Goal: Information Seeking & Learning: Learn about a topic

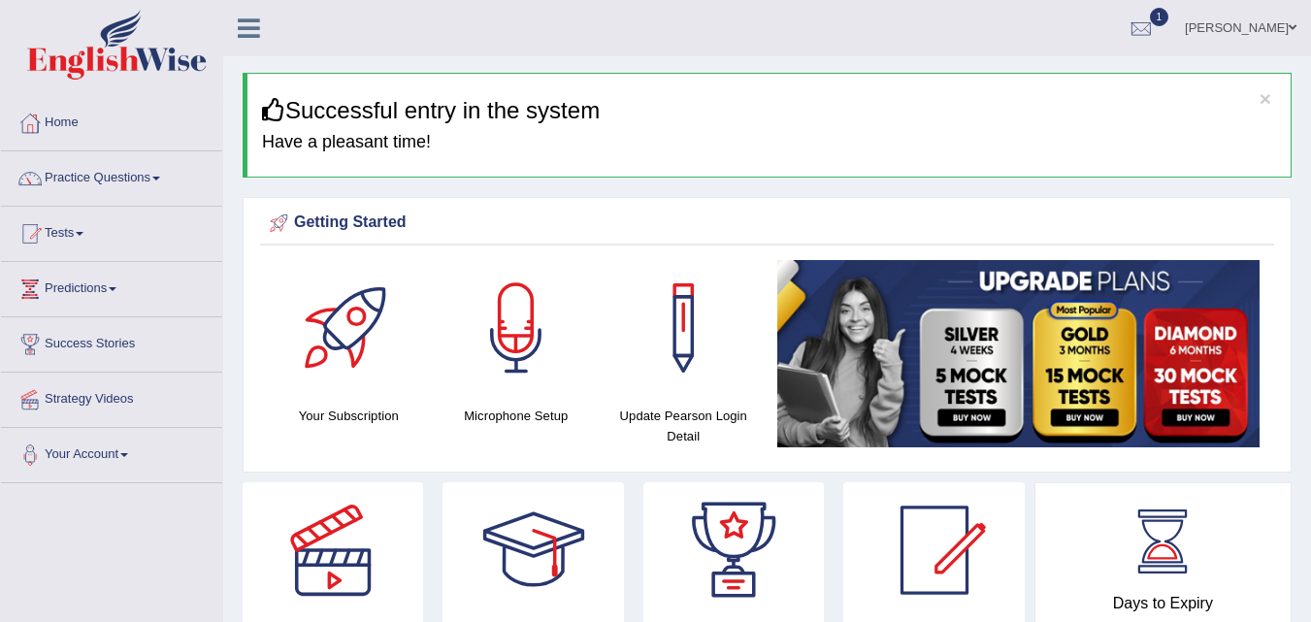
click at [1156, 34] on div at bounding box center [1141, 29] width 29 height 29
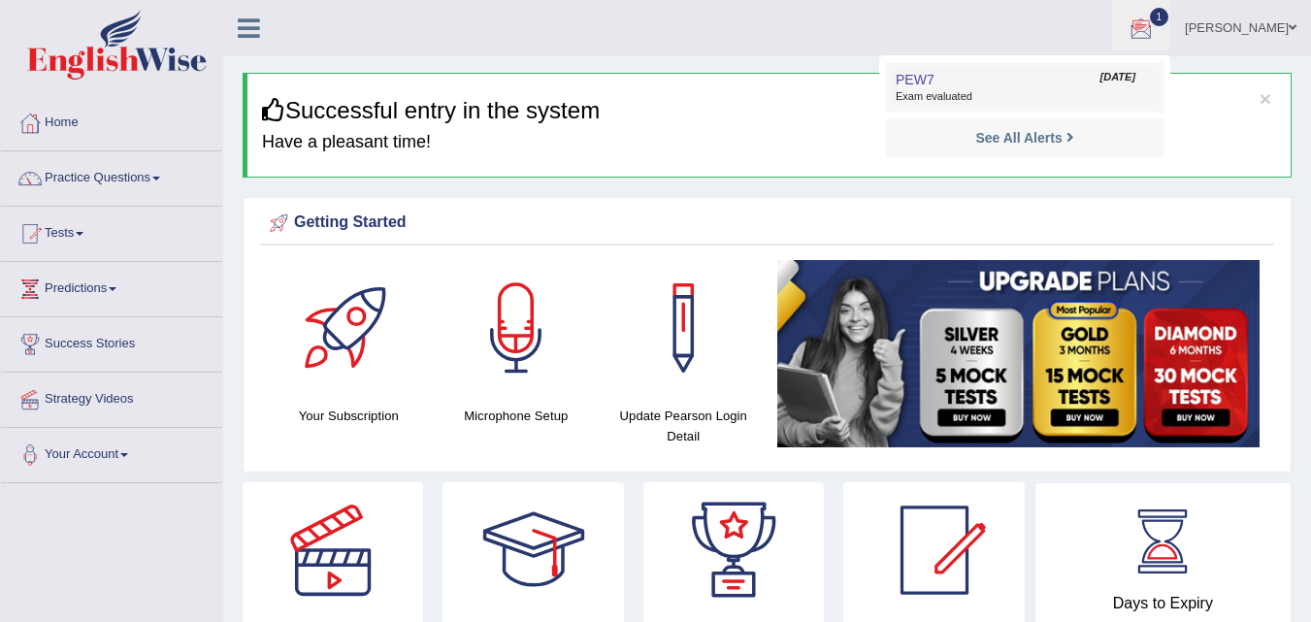
click at [1103, 85] on link "PEW7 Aug 24, 2025 Exam evaluated" at bounding box center [1025, 87] width 268 height 41
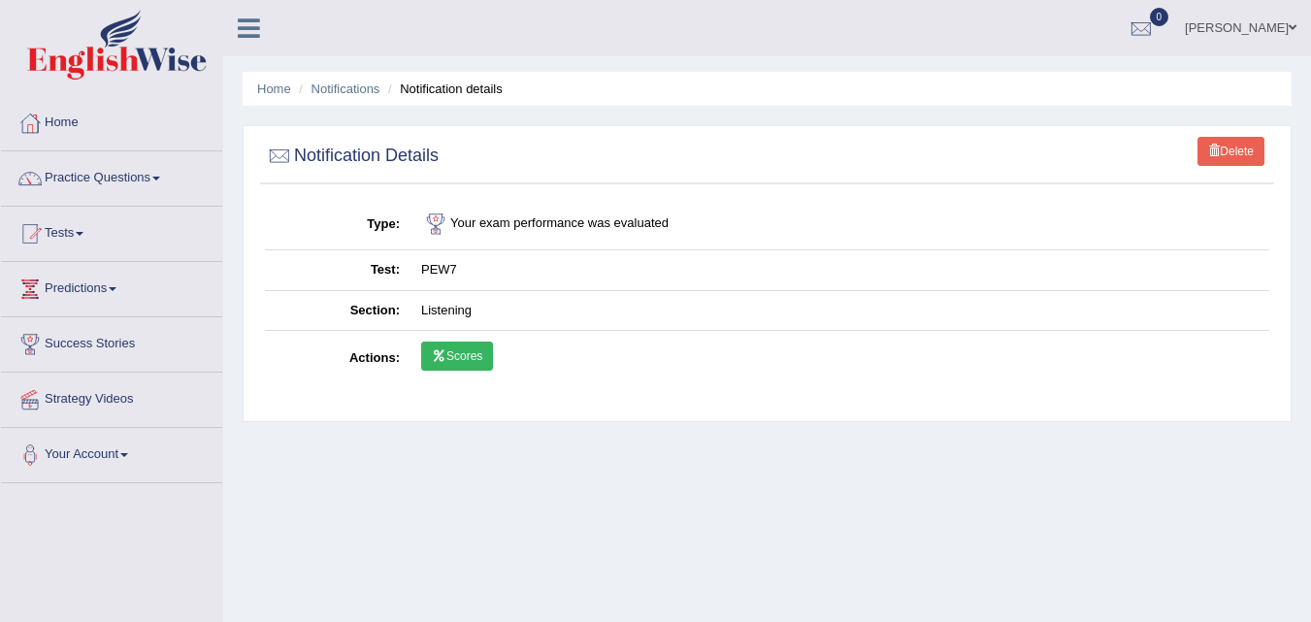
click at [449, 355] on link "Scores" at bounding box center [457, 356] width 72 height 29
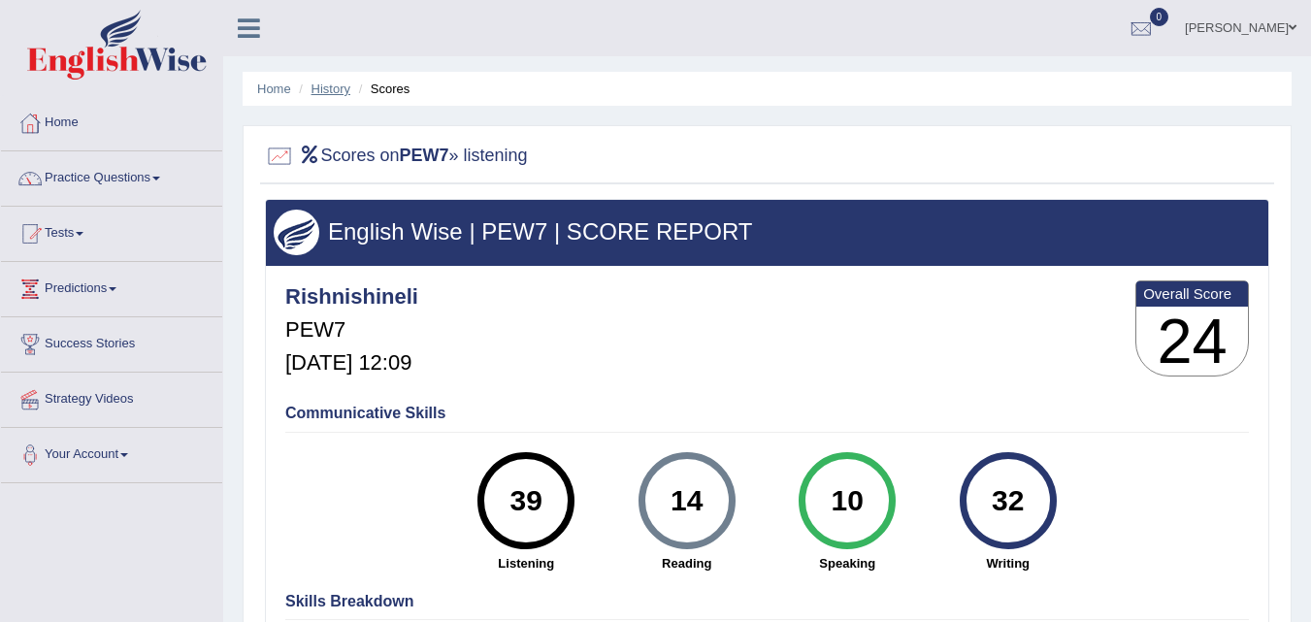
click at [333, 86] on link "History" at bounding box center [330, 89] width 39 height 15
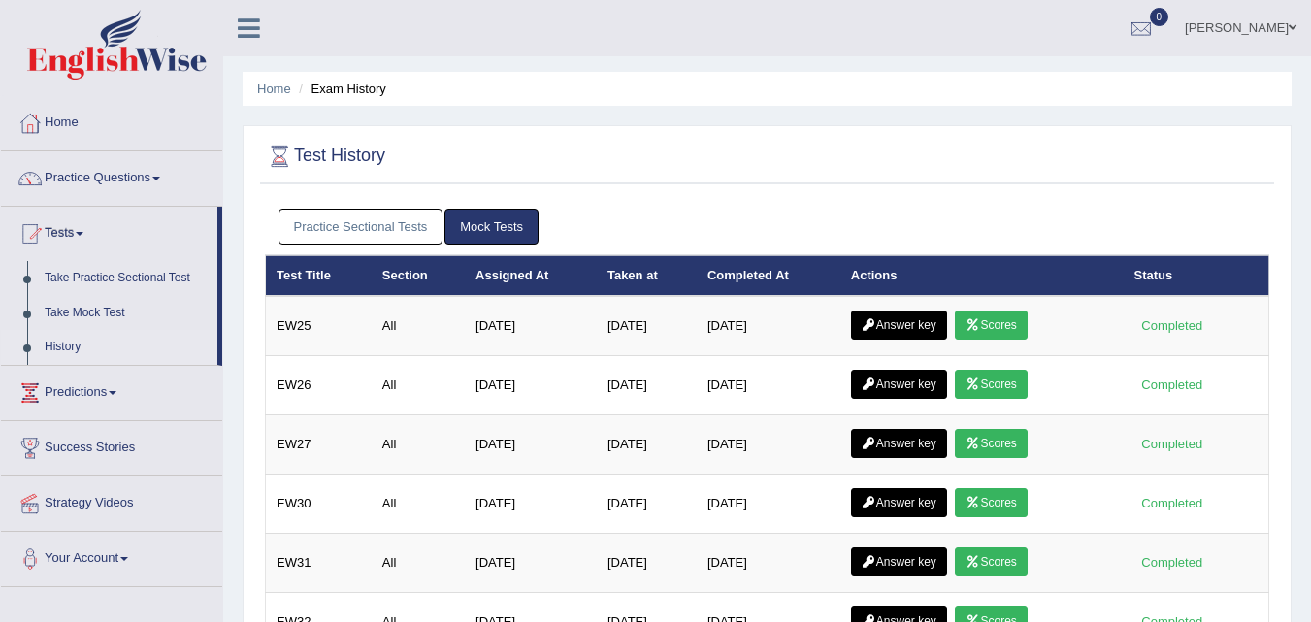
click at [363, 222] on link "Practice Sectional Tests" at bounding box center [361, 227] width 165 height 36
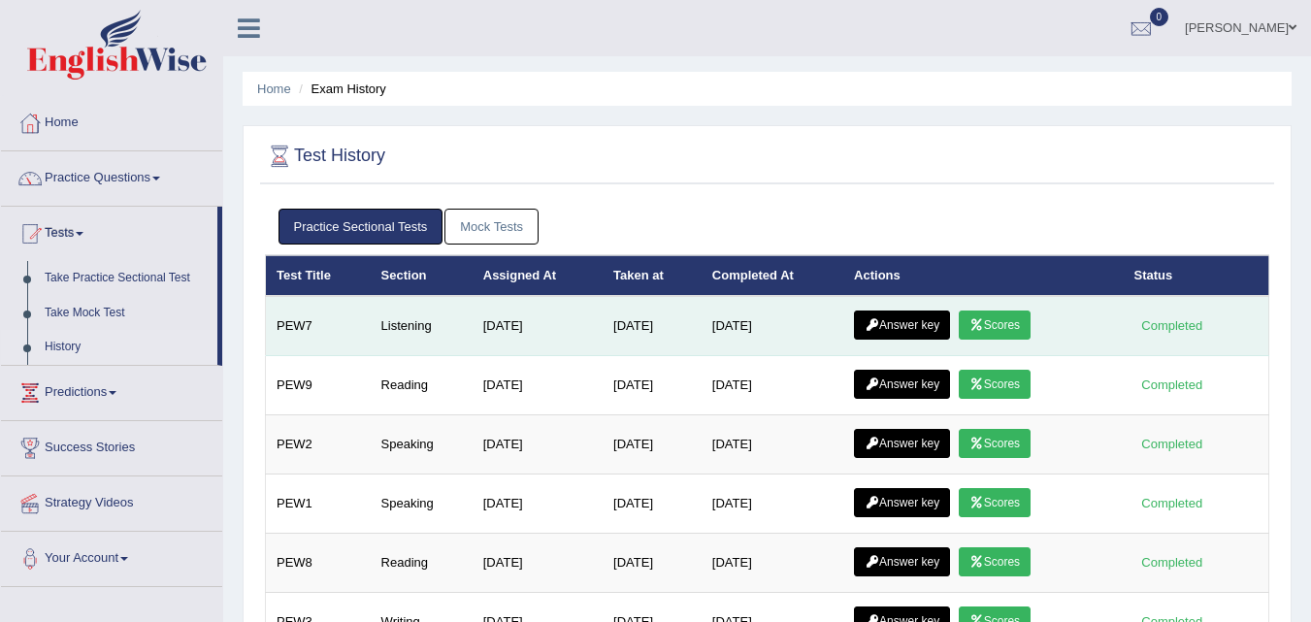
click at [903, 315] on link "Answer key" at bounding box center [902, 325] width 96 height 29
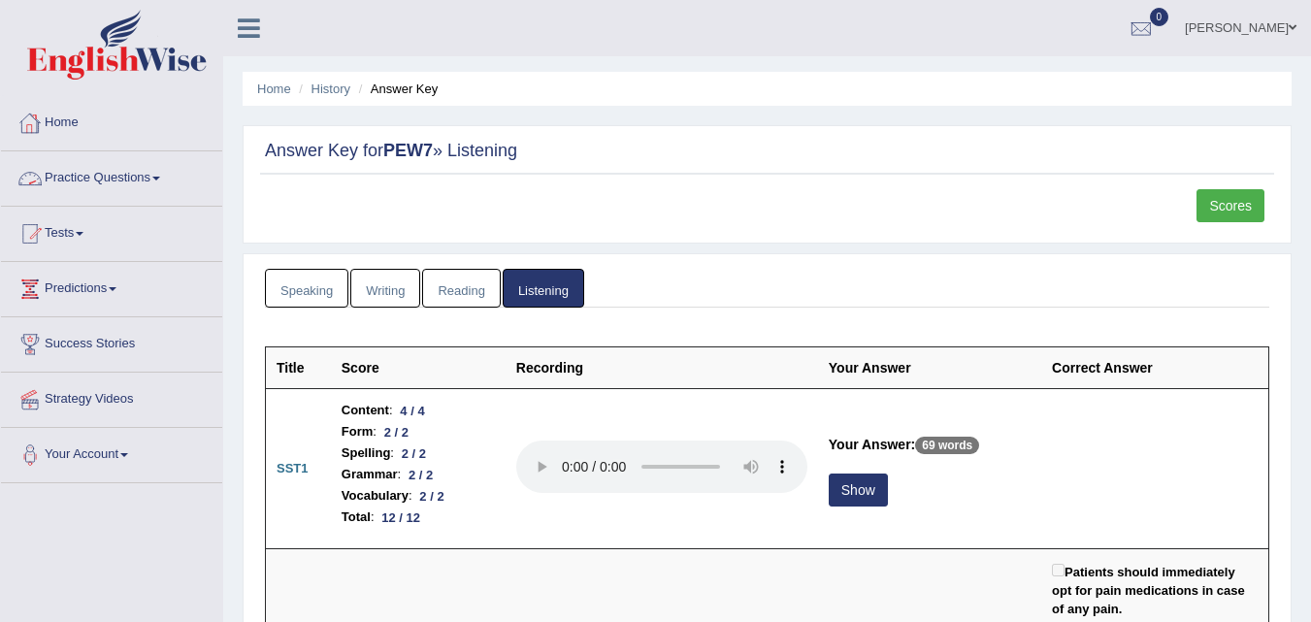
click at [85, 176] on link "Practice Questions" at bounding box center [111, 175] width 221 height 49
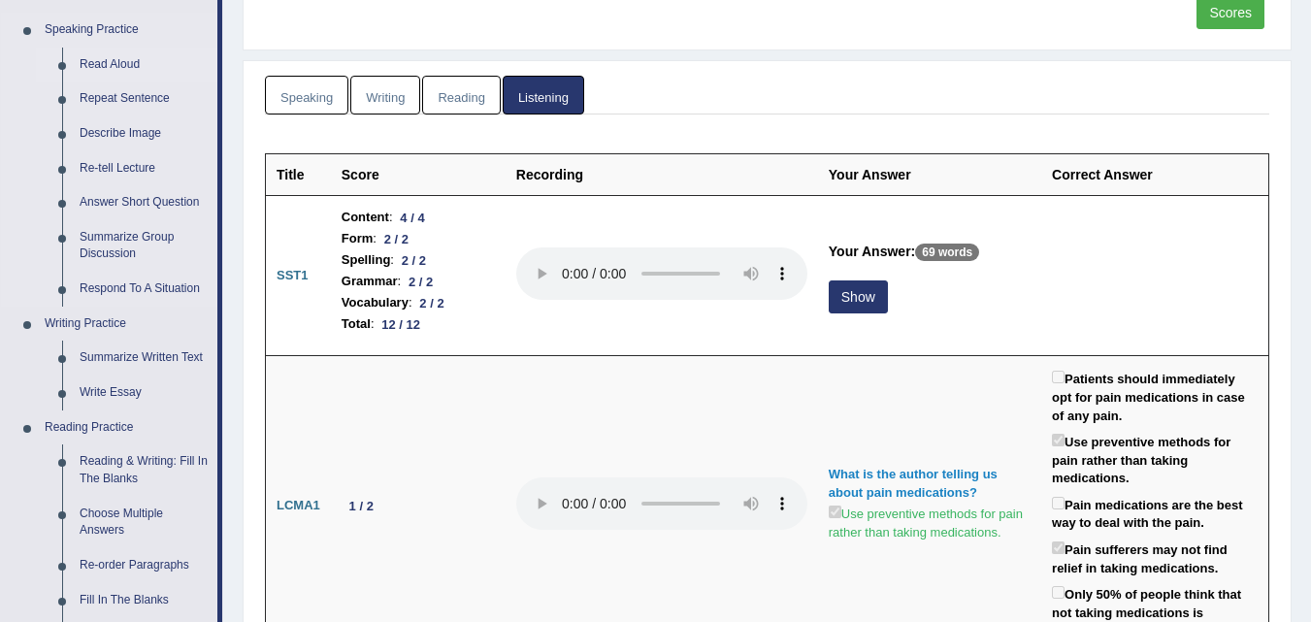
scroll to position [194, 0]
click at [116, 289] on link "Respond To A Situation" at bounding box center [144, 288] width 147 height 35
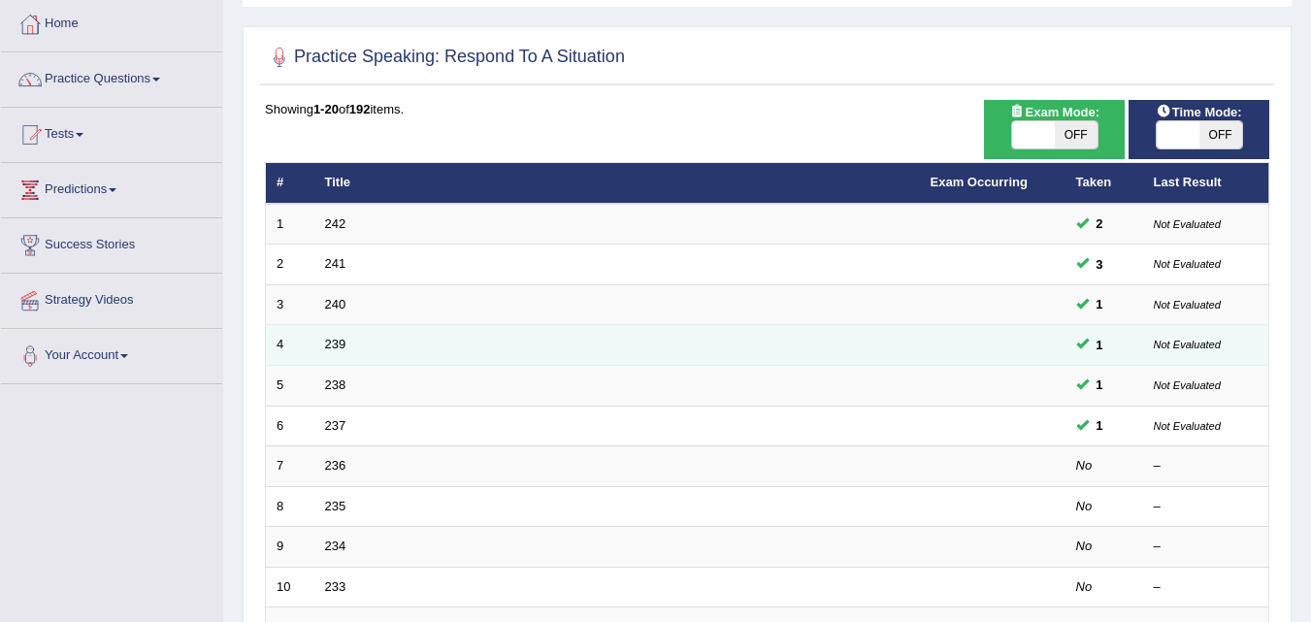
scroll to position [100, 0]
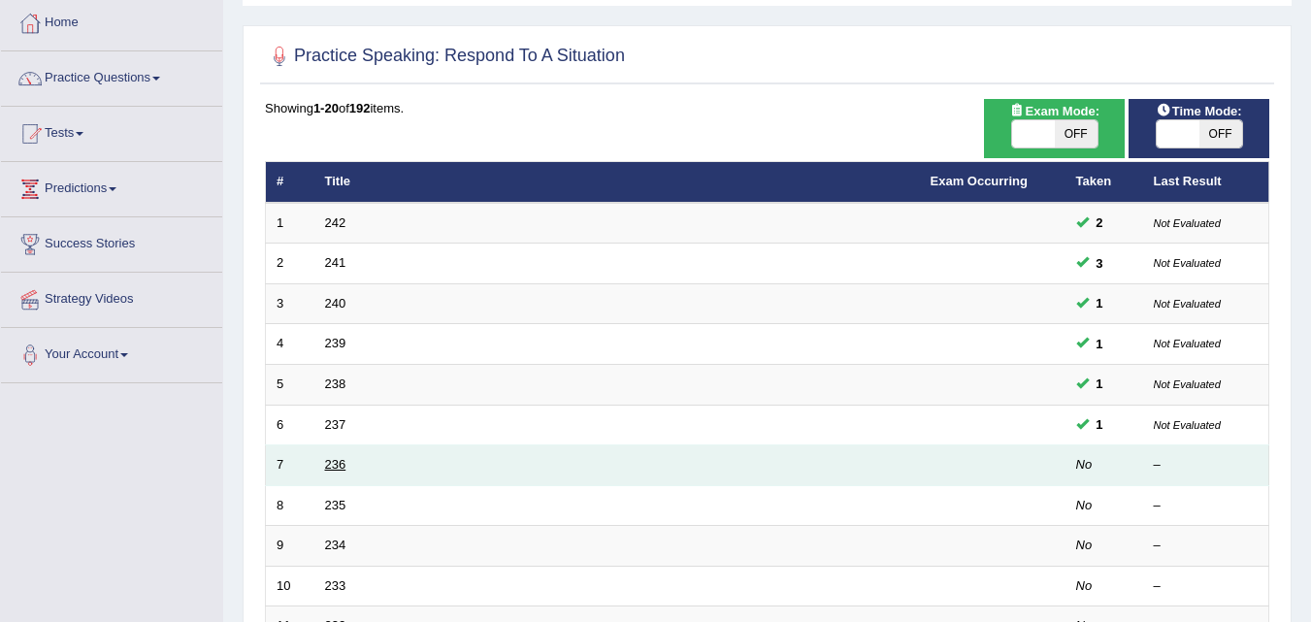
click at [331, 469] on link "236" at bounding box center [335, 464] width 21 height 15
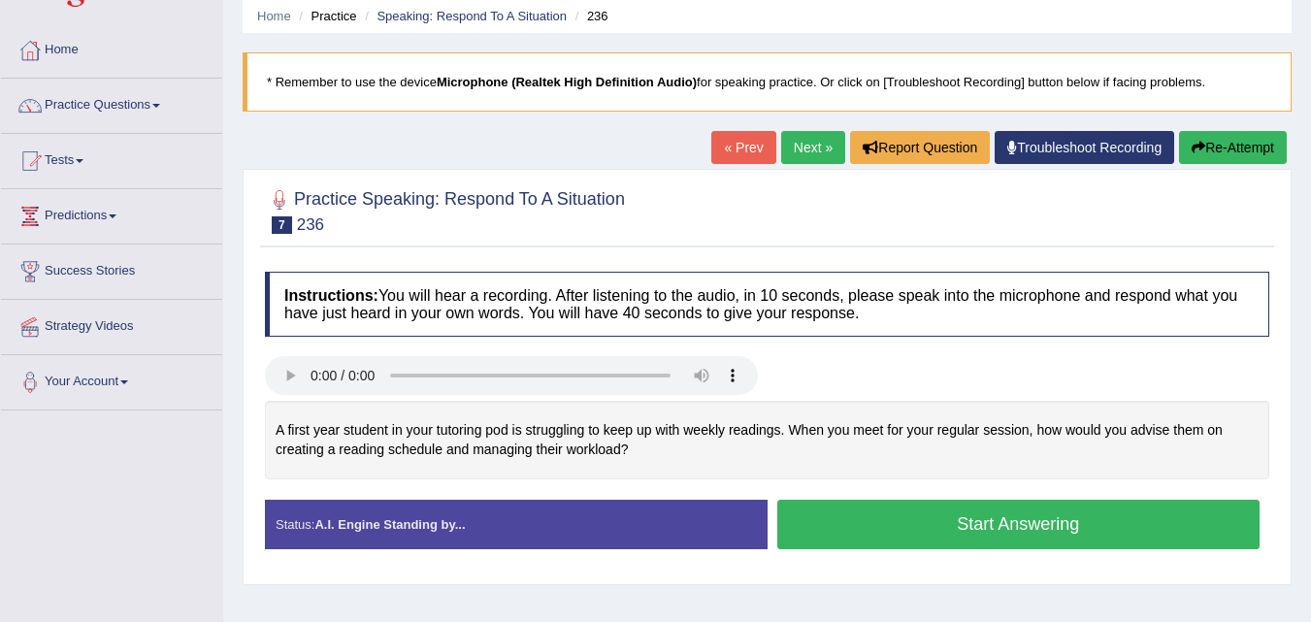
click at [906, 512] on button "Start Answering" at bounding box center [1018, 524] width 483 height 49
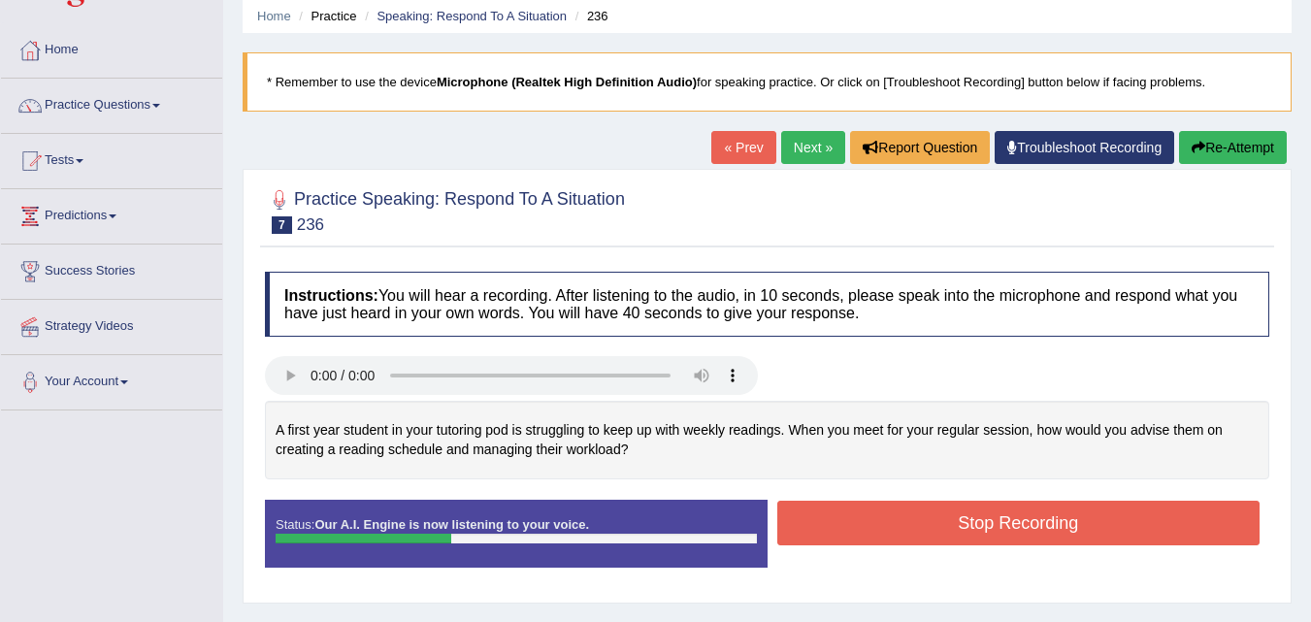
click at [800, 512] on button "Stop Recording" at bounding box center [1018, 523] width 483 height 45
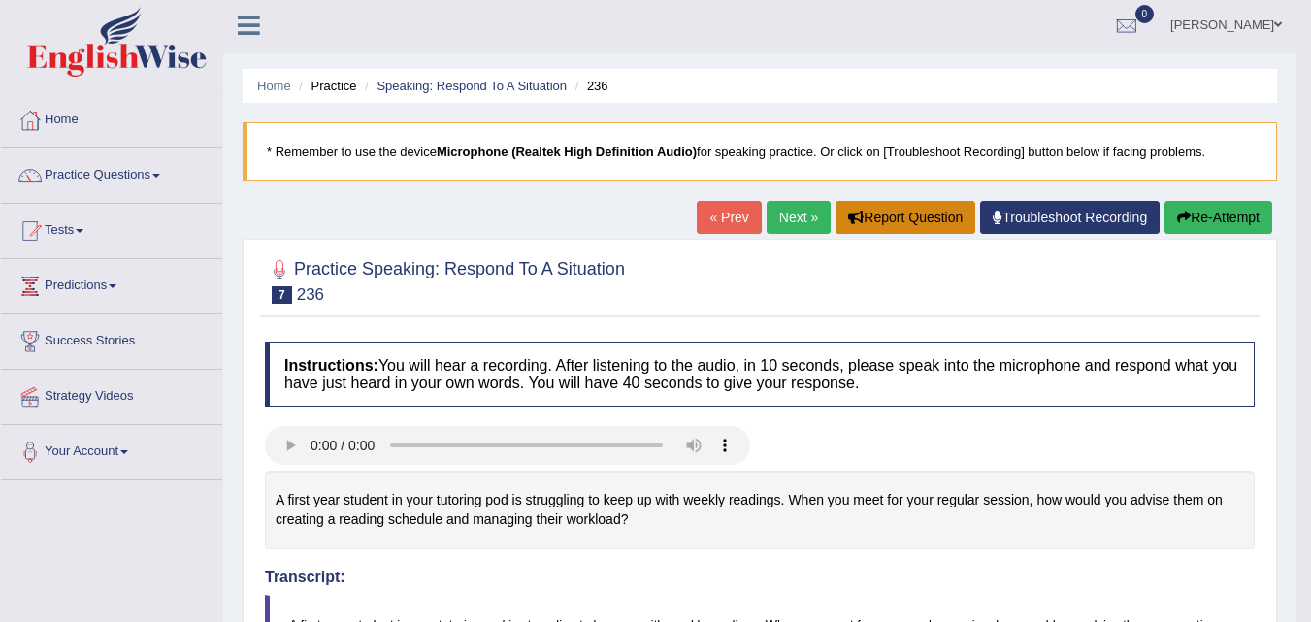
scroll to position [2, 0]
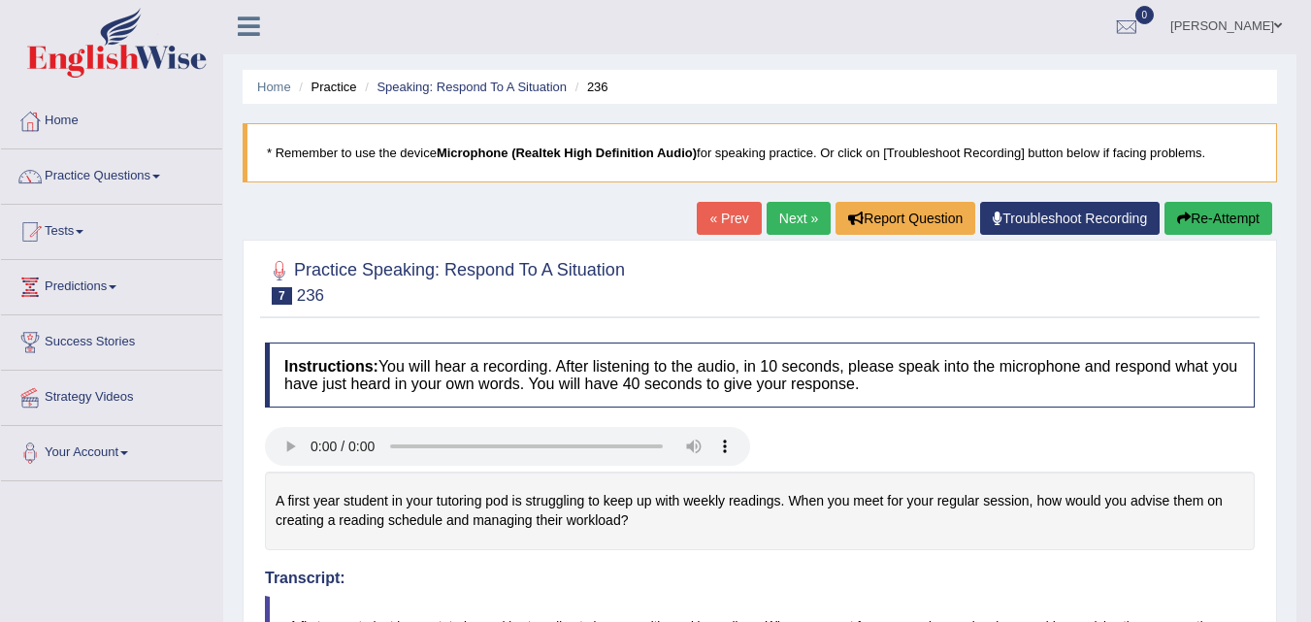
click at [1215, 216] on button "Re-Attempt" at bounding box center [1218, 218] width 108 height 33
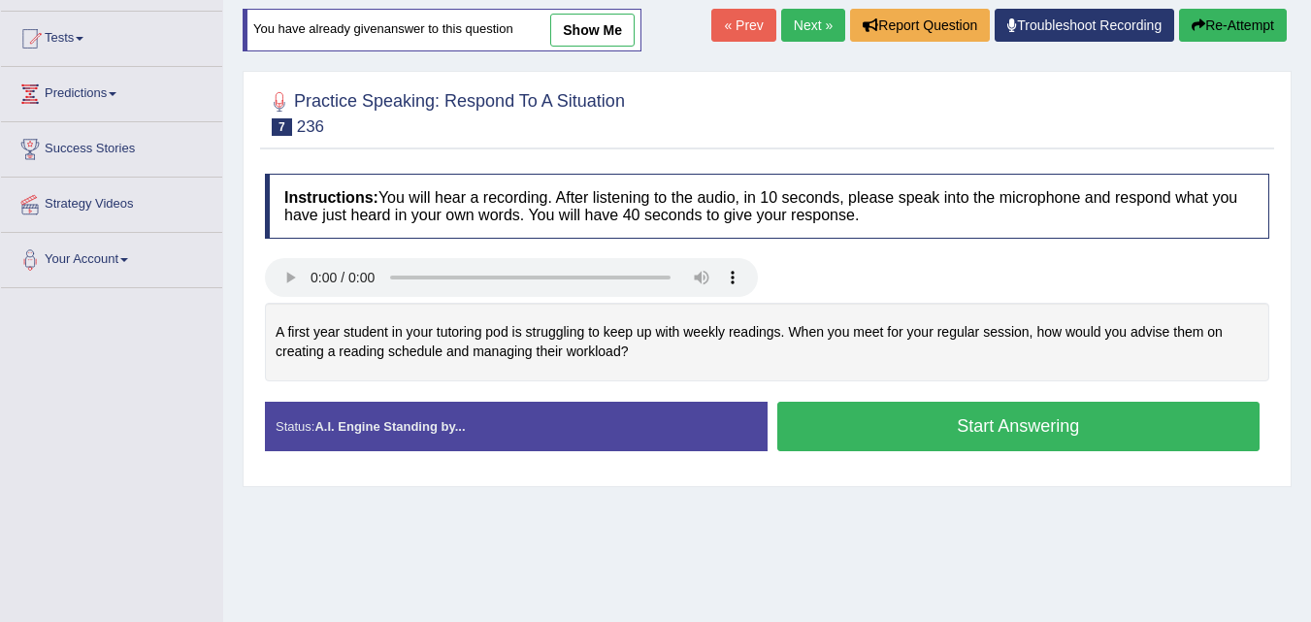
click at [1040, 425] on button "Start Answering" at bounding box center [1018, 426] width 483 height 49
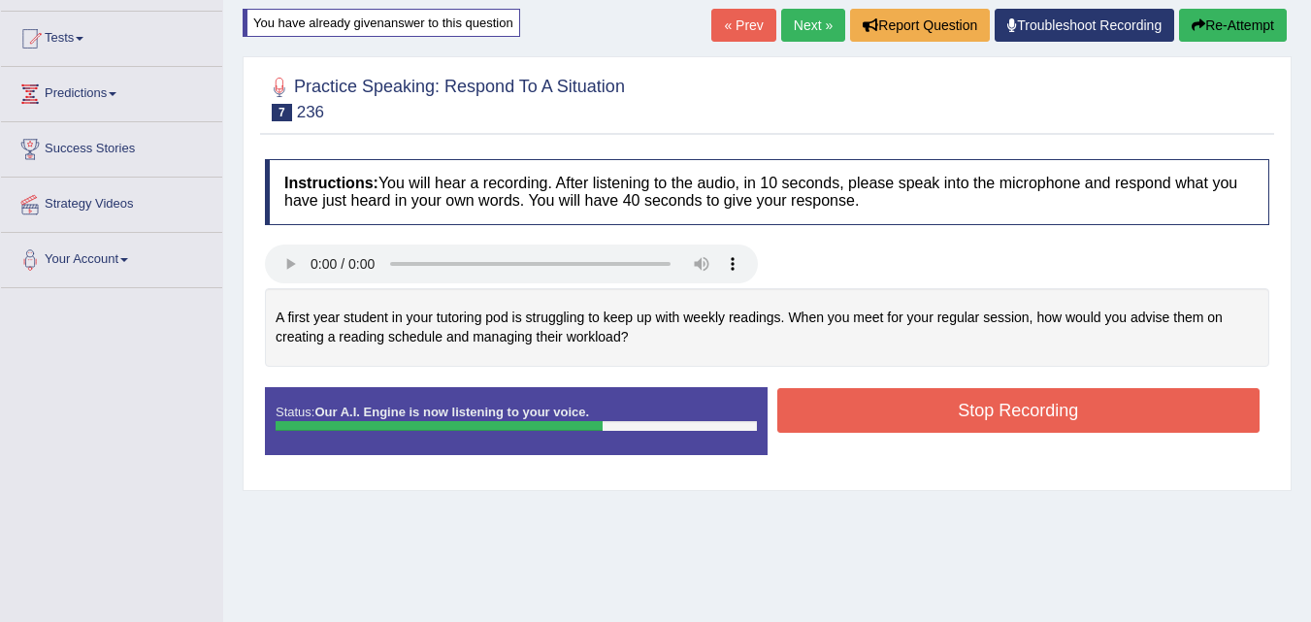
click at [1009, 420] on button "Stop Recording" at bounding box center [1018, 410] width 483 height 45
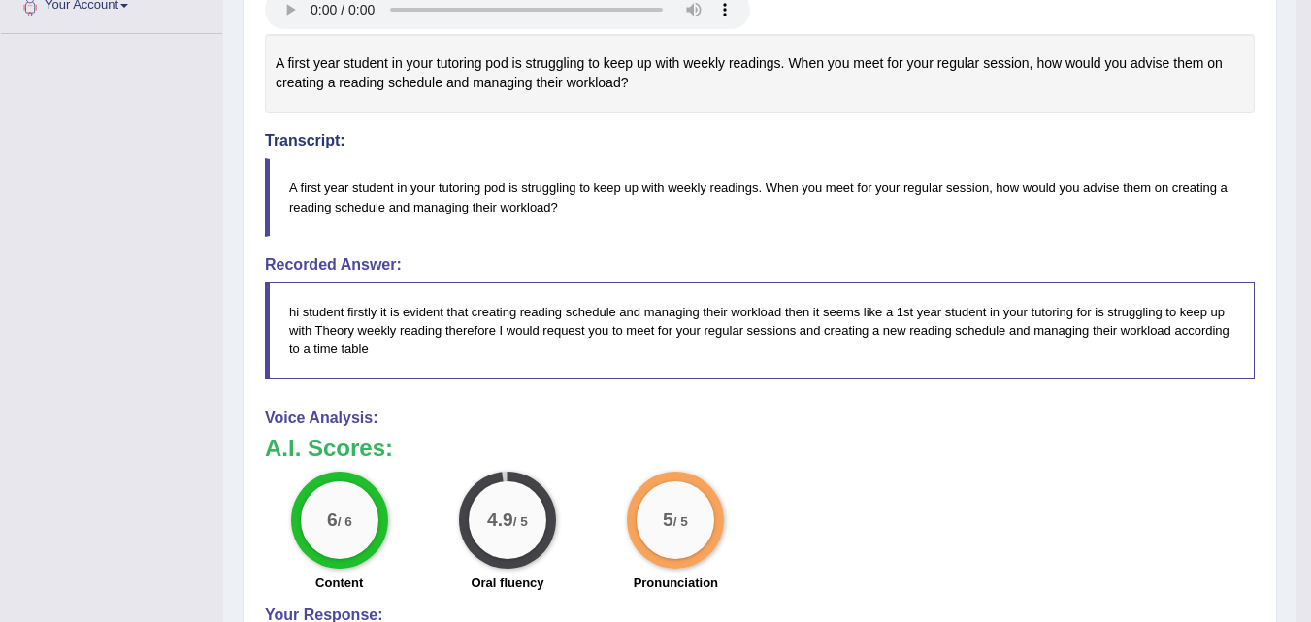
scroll to position [450, 0]
